Goal: Task Accomplishment & Management: Use online tool/utility

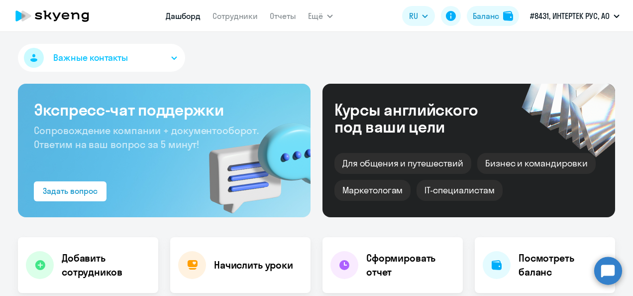
click at [237, 268] on h4 "Начислить уроки" at bounding box center [253, 265] width 79 height 14
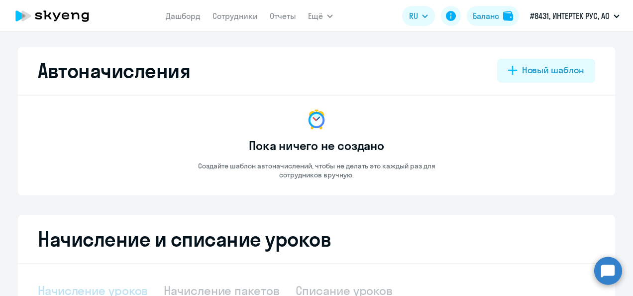
select select "10"
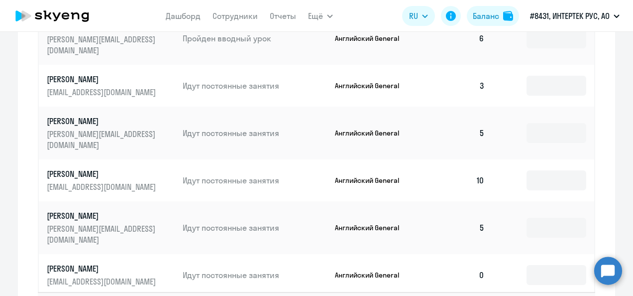
scroll to position [597, 0]
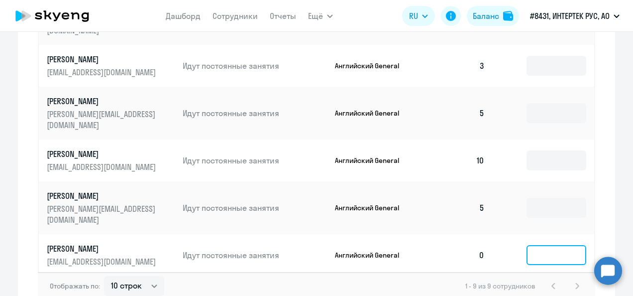
click at [555, 245] on input at bounding box center [557, 255] width 60 height 20
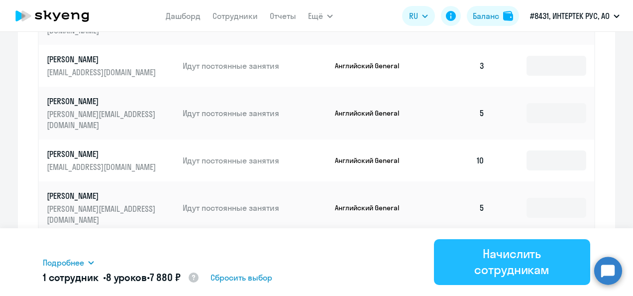
type input "8"
click at [531, 262] on div "Начислить сотрудникам" at bounding box center [512, 261] width 129 height 32
